Goal: Check status

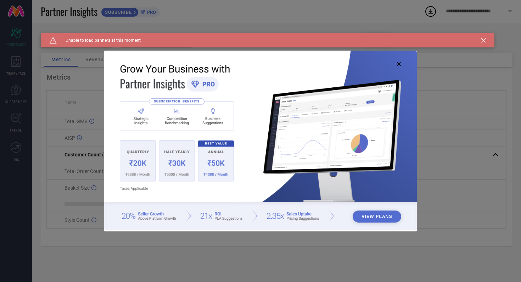
click at [400, 65] on icon at bounding box center [399, 64] width 4 height 4
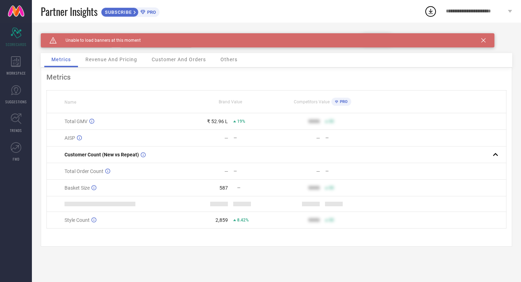
click at [483, 40] on icon at bounding box center [483, 40] width 4 height 4
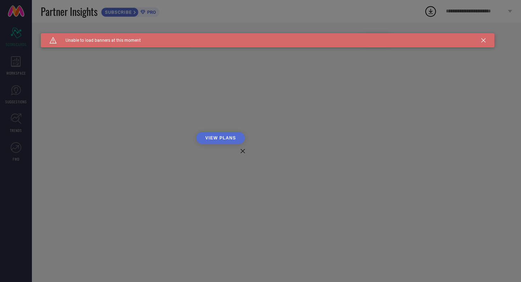
type input "All"
